Goal: Information Seeking & Learning: Learn about a topic

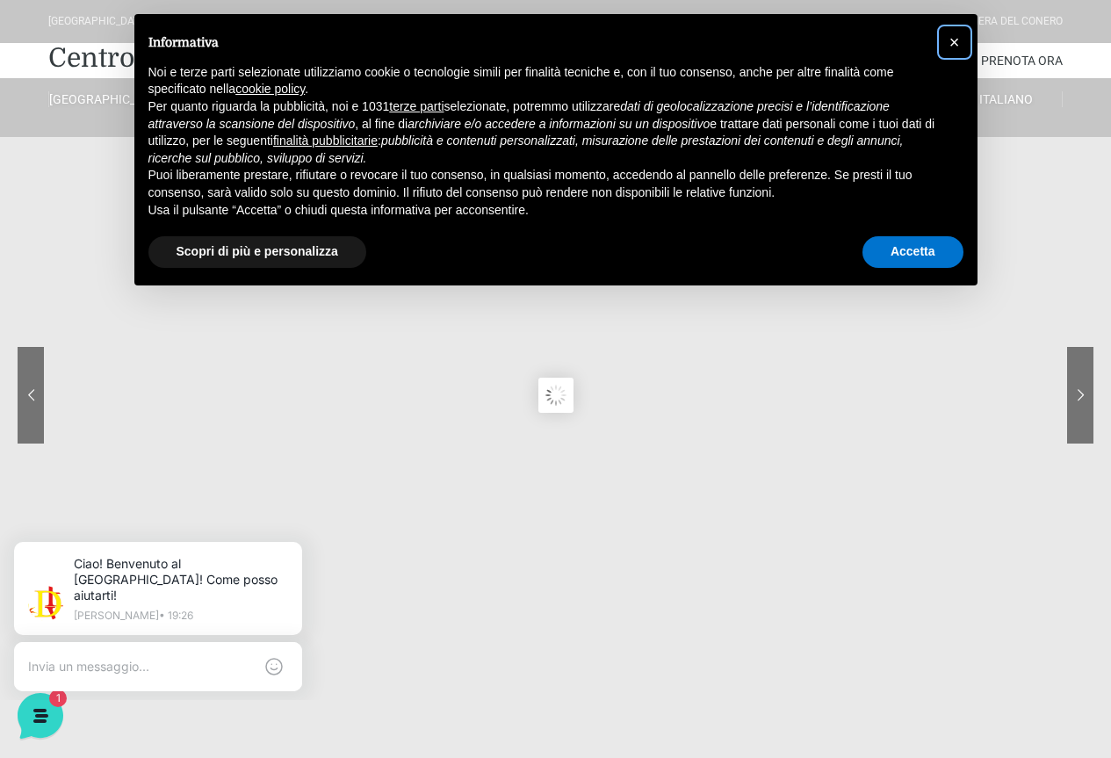
click at [959, 40] on span "×" at bounding box center [955, 42] width 11 height 19
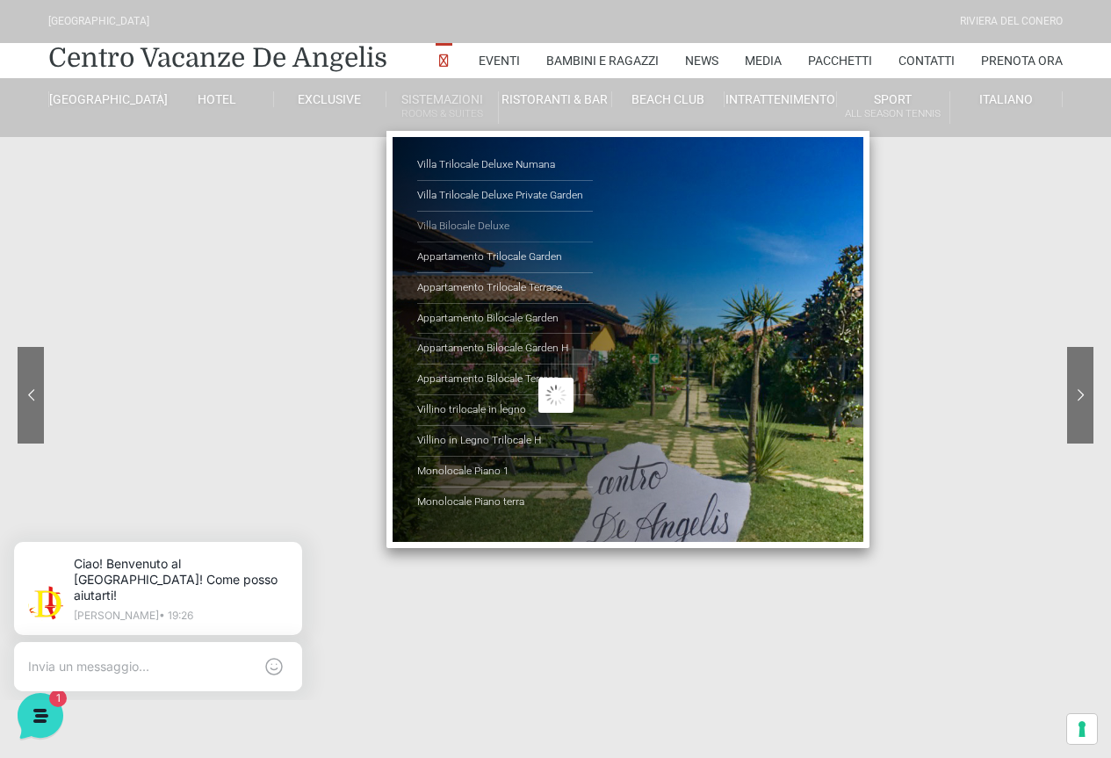
click at [497, 228] on link "Villa Bilocale Deluxe" at bounding box center [505, 227] width 176 height 31
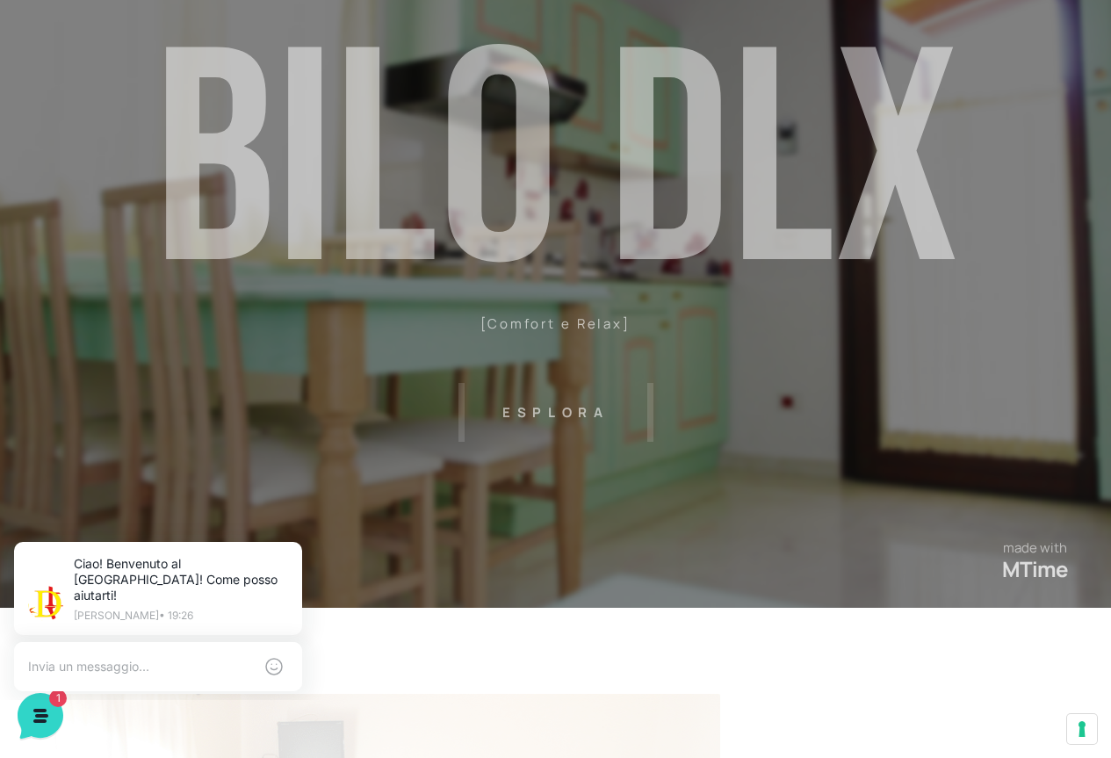
scroll to position [176, 0]
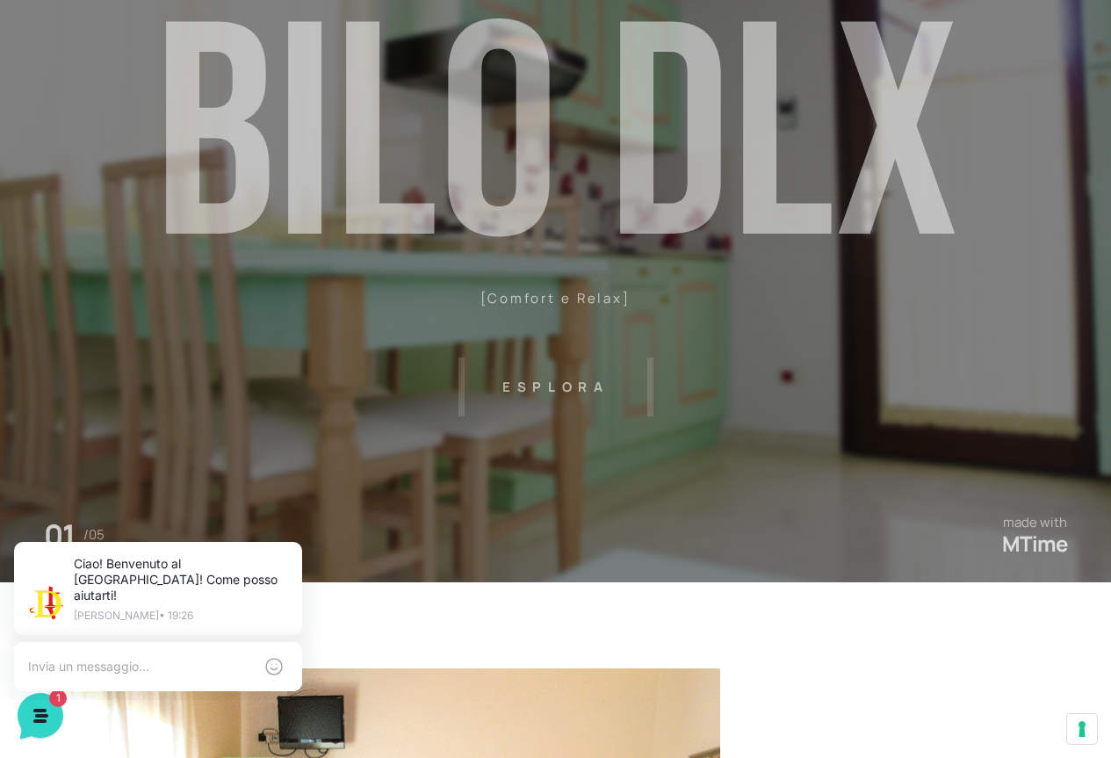
click at [568, 387] on header "[GEOGRAPHIC_DATA] [GEOGRAPHIC_DATA] Centro Vacanze [GEOGRAPHIC_DATA] Eventi Mis…" at bounding box center [555, 219] width 1111 height 791
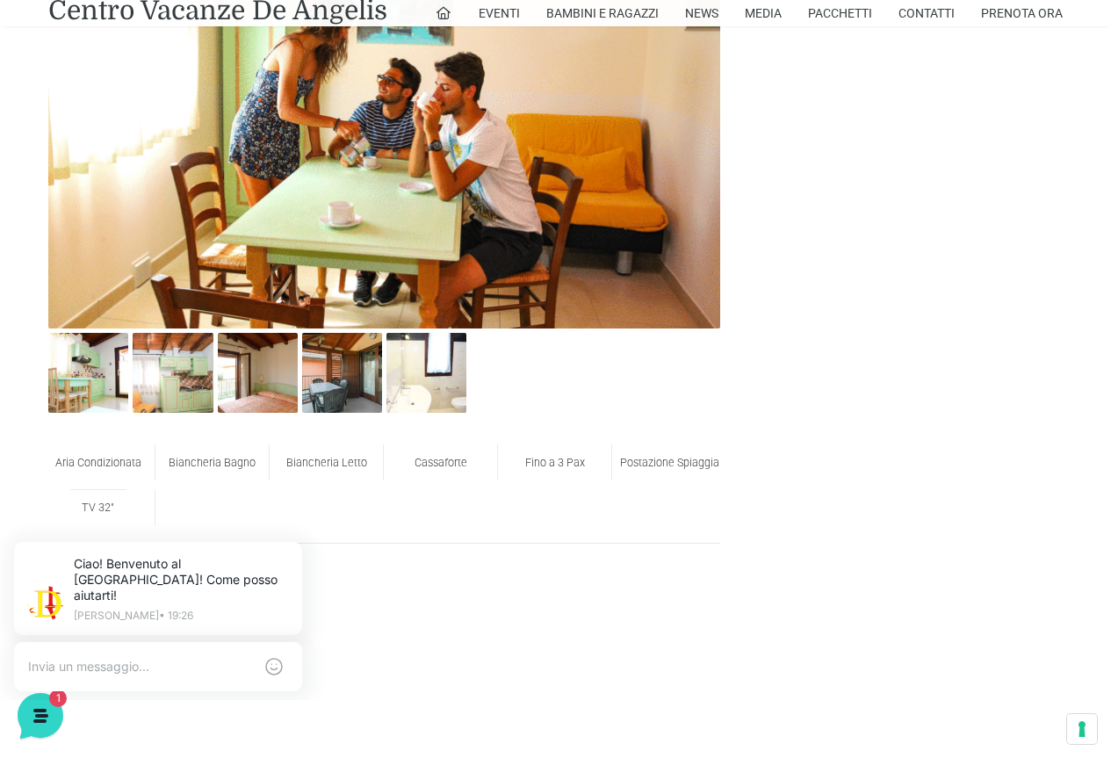
scroll to position [966, 0]
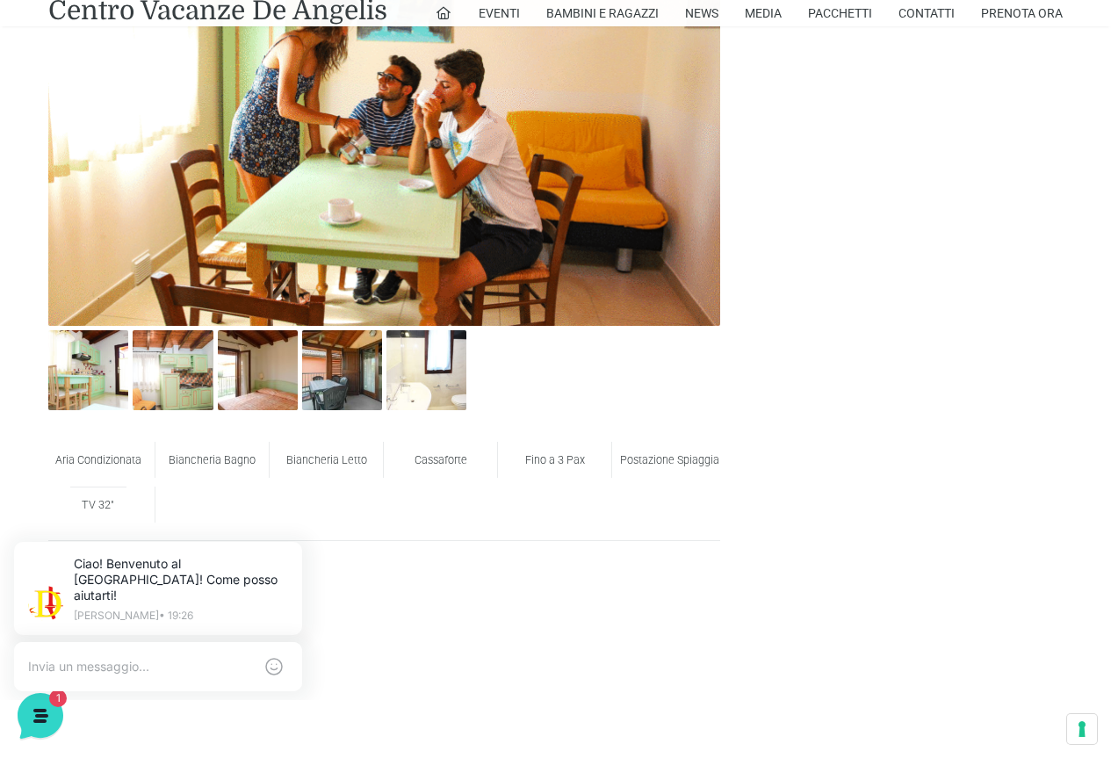
click at [415, 156] on img at bounding box center [384, 102] width 672 height 448
click at [133, 358] on img at bounding box center [173, 370] width 80 height 80
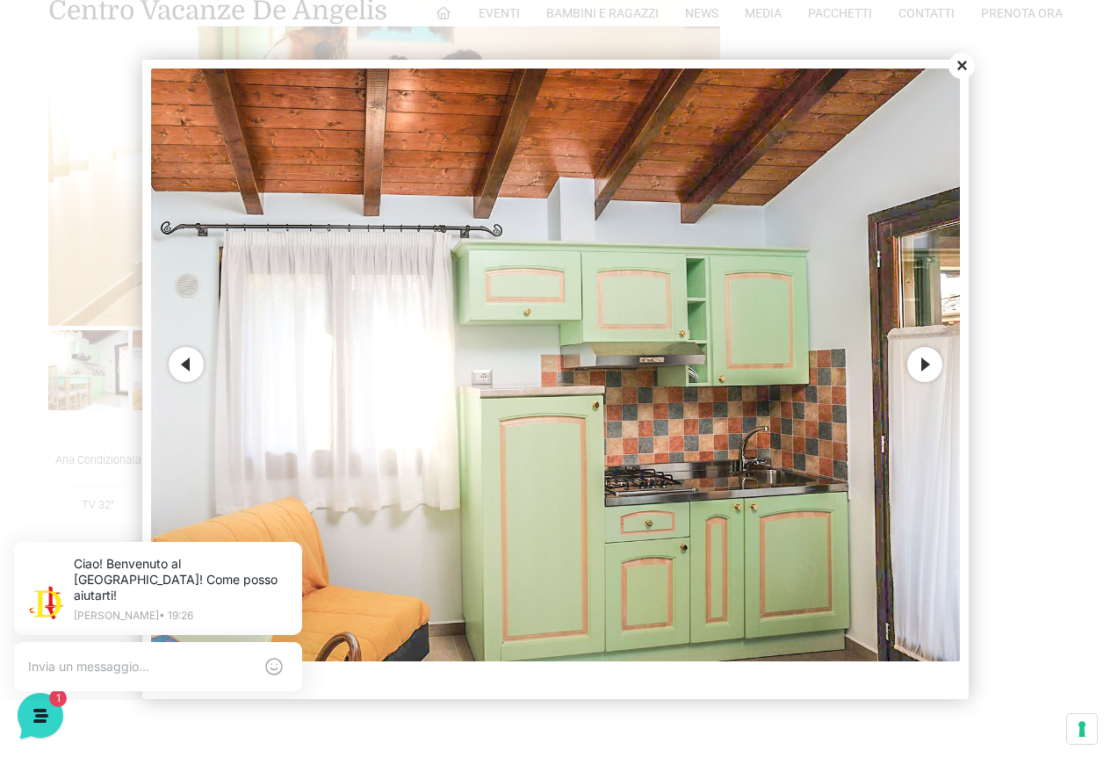
click at [930, 365] on button "Next" at bounding box center [924, 364] width 35 height 35
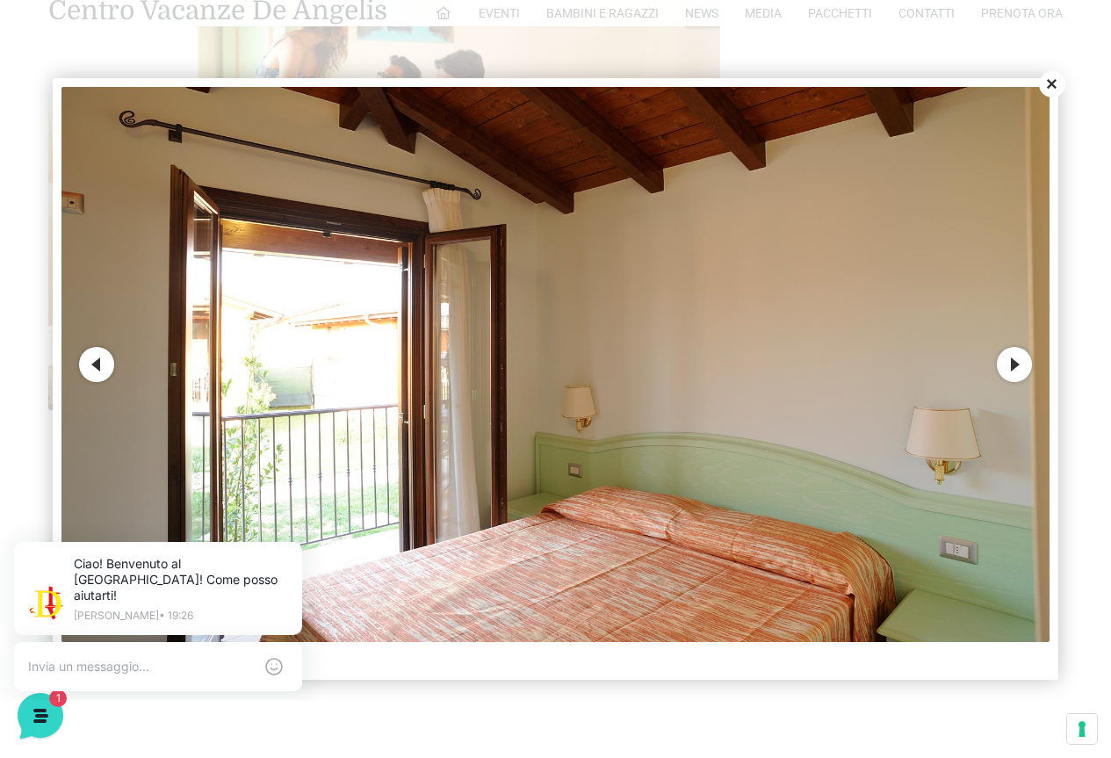
click at [1009, 364] on button "Next" at bounding box center [1014, 364] width 35 height 35
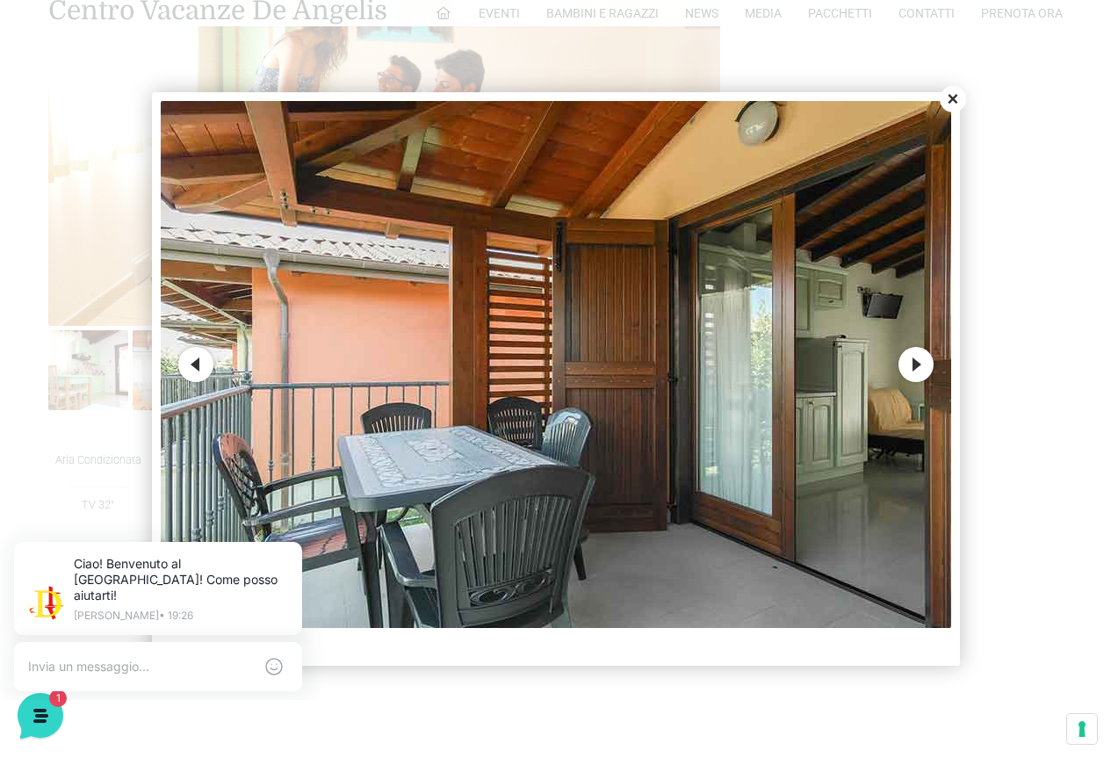
click at [924, 360] on button "Next" at bounding box center [916, 364] width 35 height 35
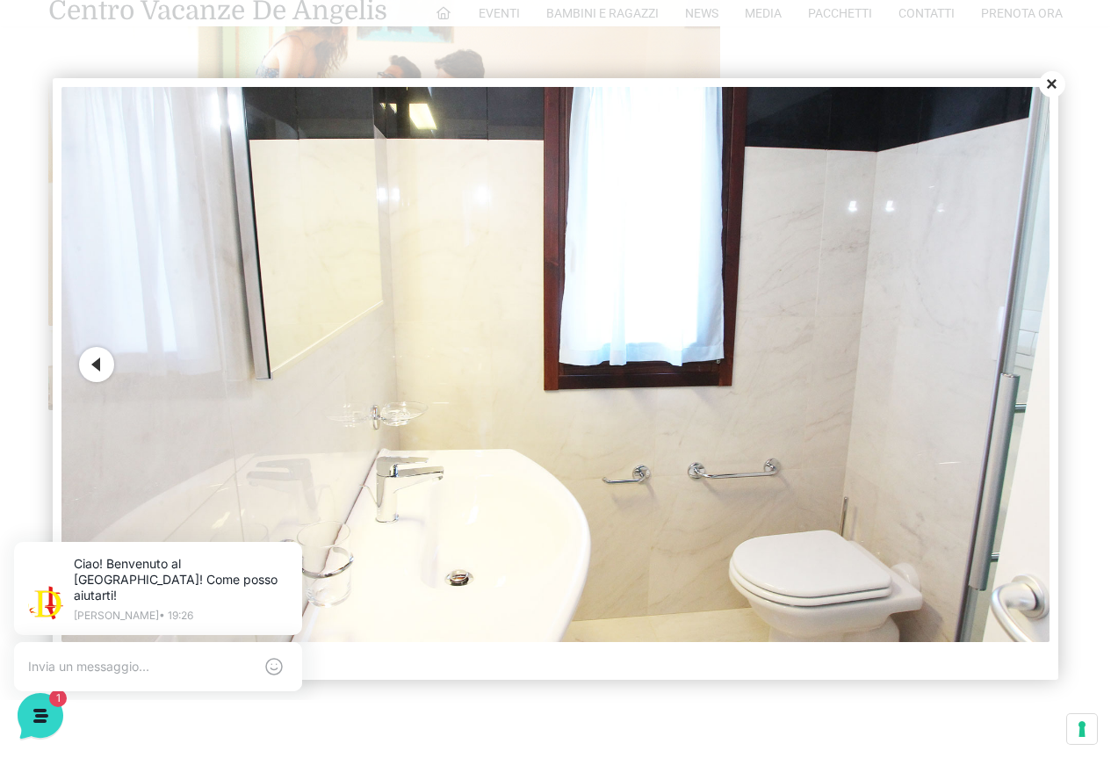
click at [1030, 372] on img at bounding box center [555, 365] width 988 height 556
click at [97, 365] on button "Previous" at bounding box center [96, 364] width 35 height 35
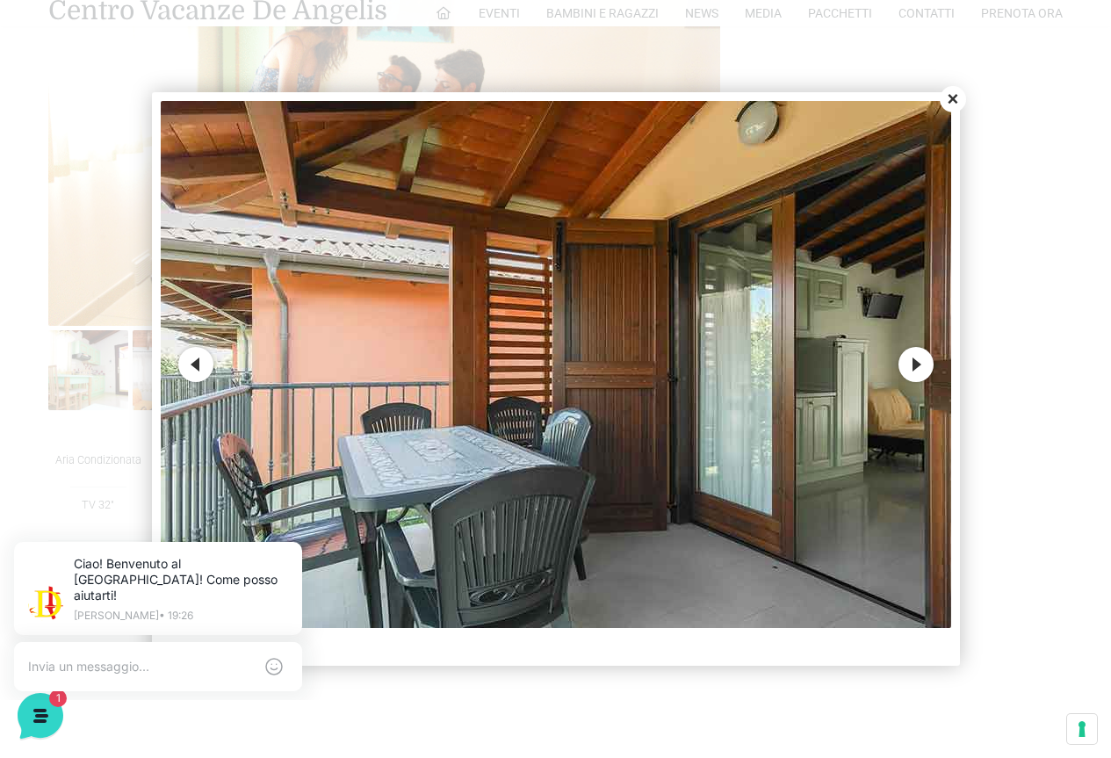
click at [200, 368] on button "Previous" at bounding box center [195, 364] width 35 height 35
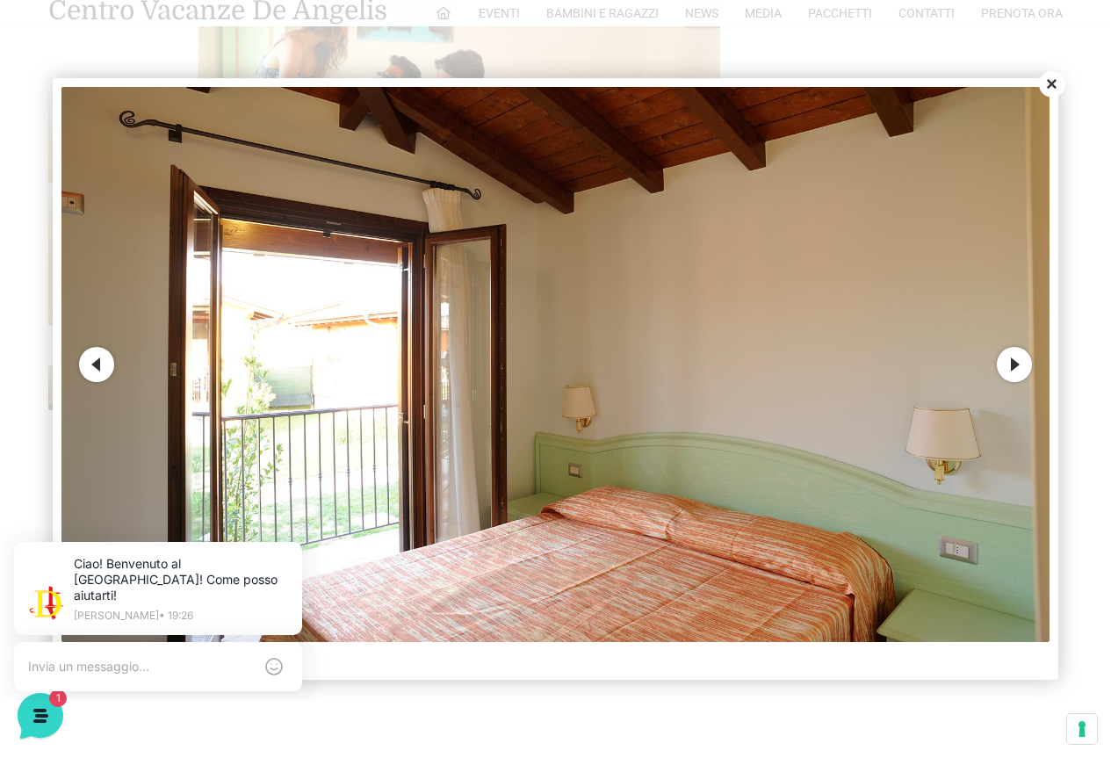
click at [104, 366] on button "Previous" at bounding box center [96, 364] width 35 height 35
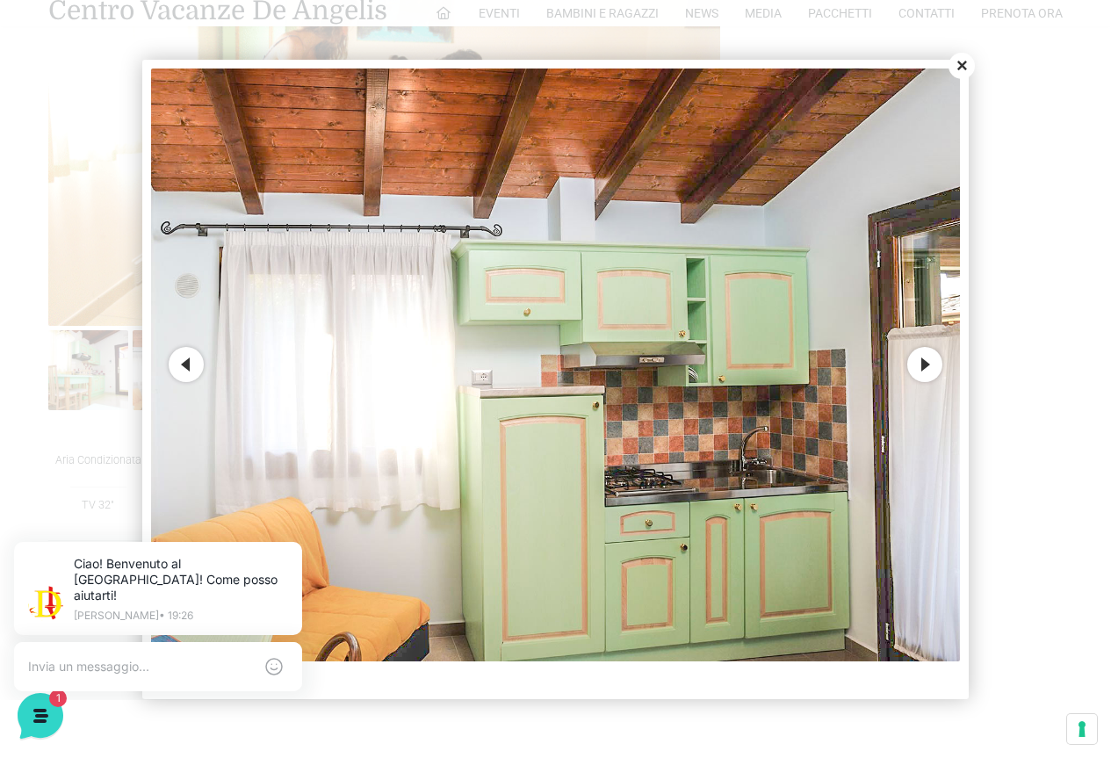
click at [184, 363] on button "Previous" at bounding box center [186, 364] width 35 height 35
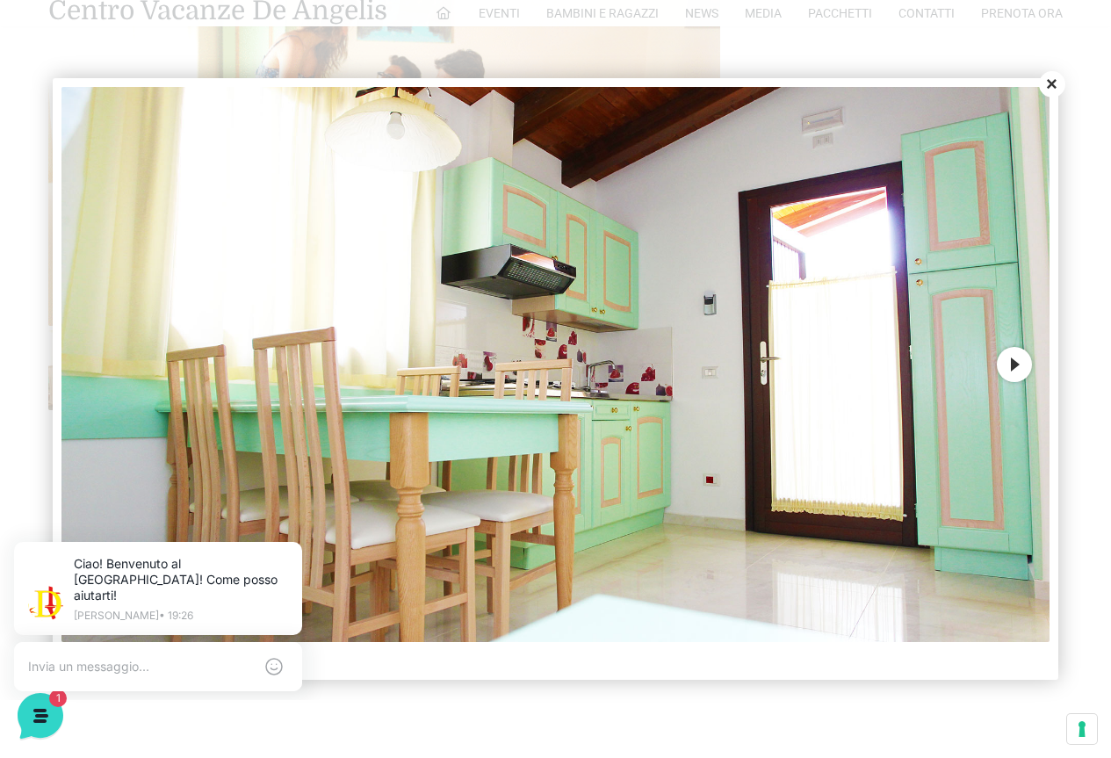
click at [1063, 81] on button "Close" at bounding box center [1052, 84] width 26 height 26
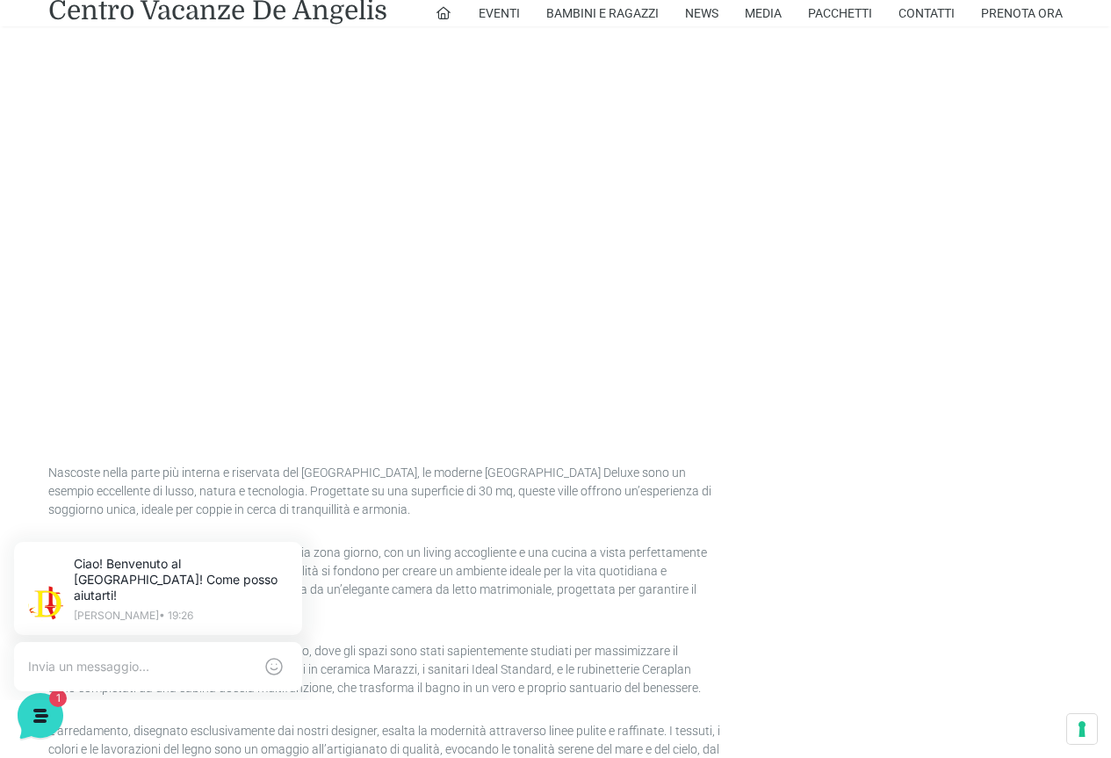
scroll to position [1522, 0]
